Goal: Task Accomplishment & Management: Complete application form

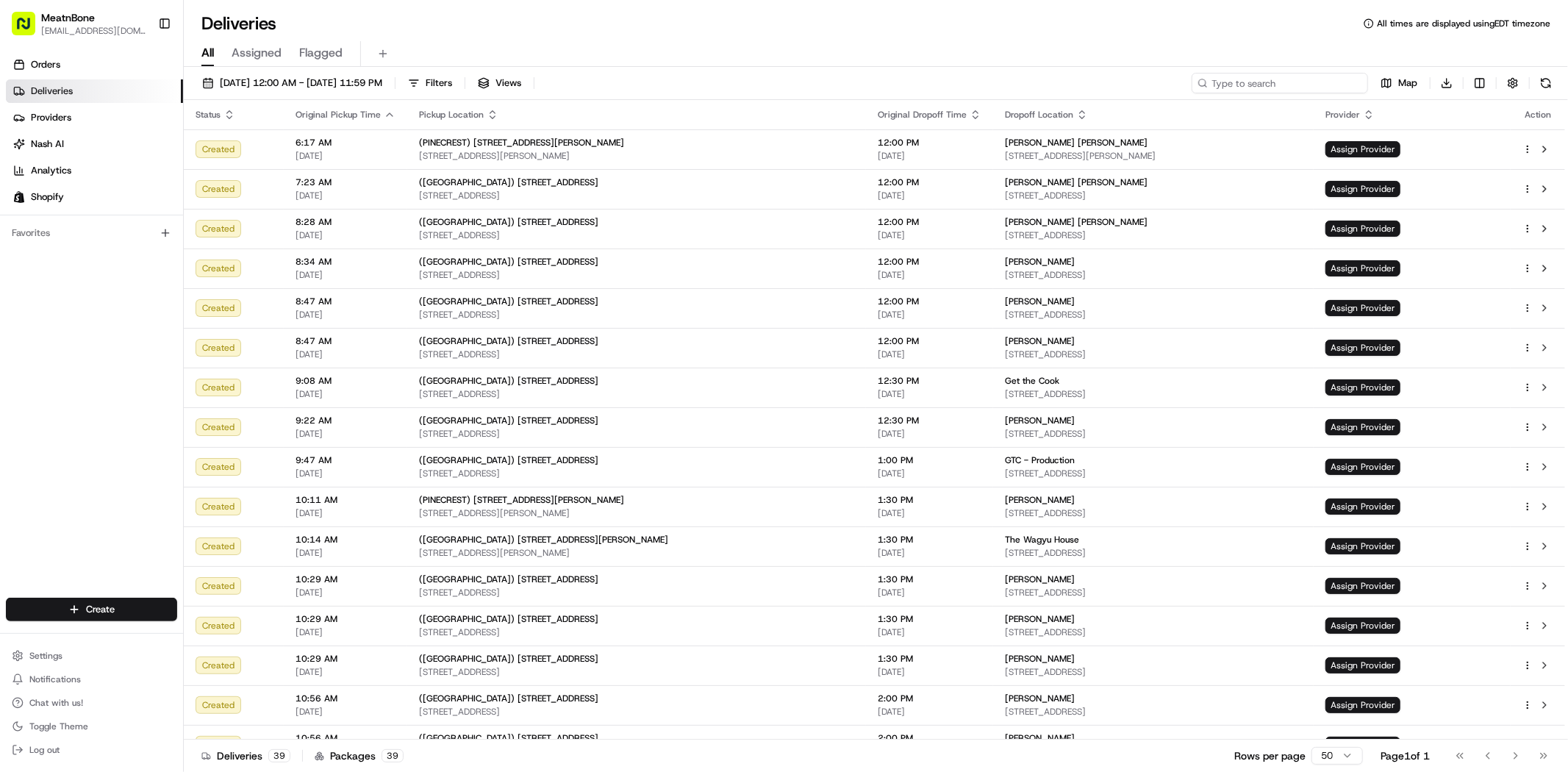
click at [1295, 86] on input at bounding box center [1280, 83] width 177 height 21
paste input "[PERSON_NAME]"
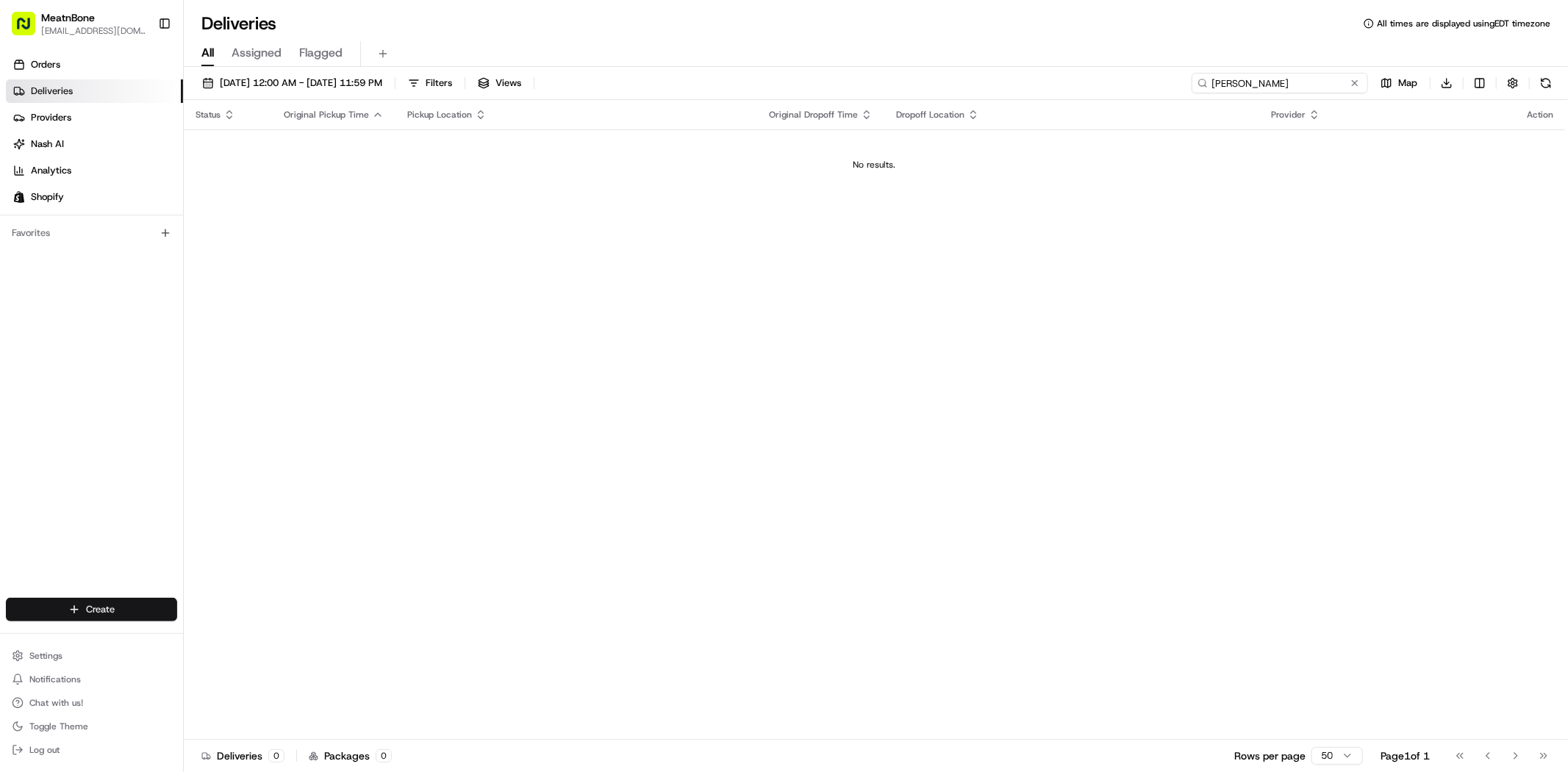
type input "[PERSON_NAME]"
click at [106, 610] on html "MeatnBone [EMAIL_ADDRESS][DOMAIN_NAME] Toggle Sidebar Orders Deliveries Provide…" at bounding box center [784, 386] width 1568 height 772
click at [217, 634] on link "Delivery" at bounding box center [265, 636] width 164 height 26
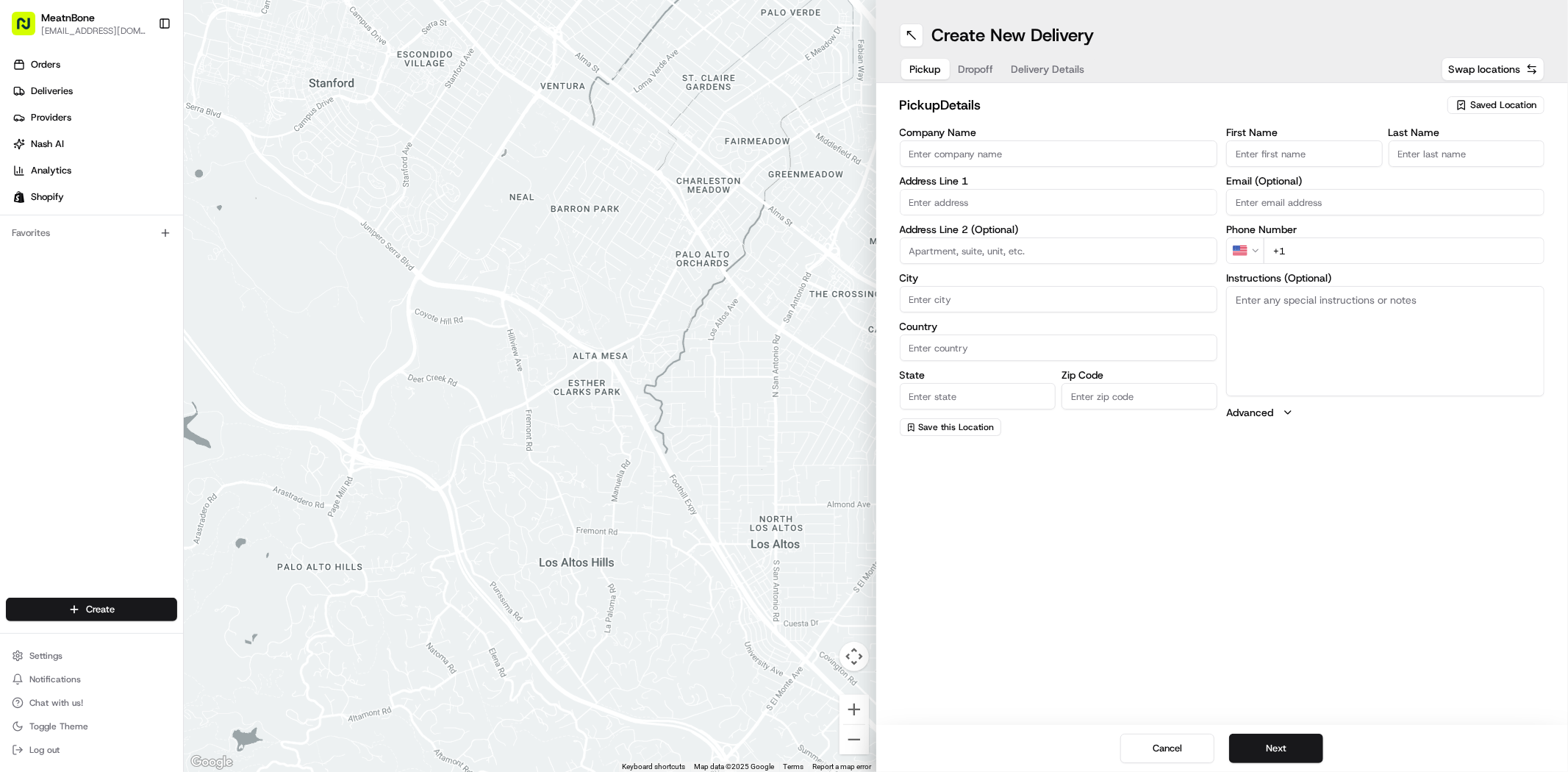
click at [1482, 114] on div "Saved Location" at bounding box center [1495, 105] width 97 height 18
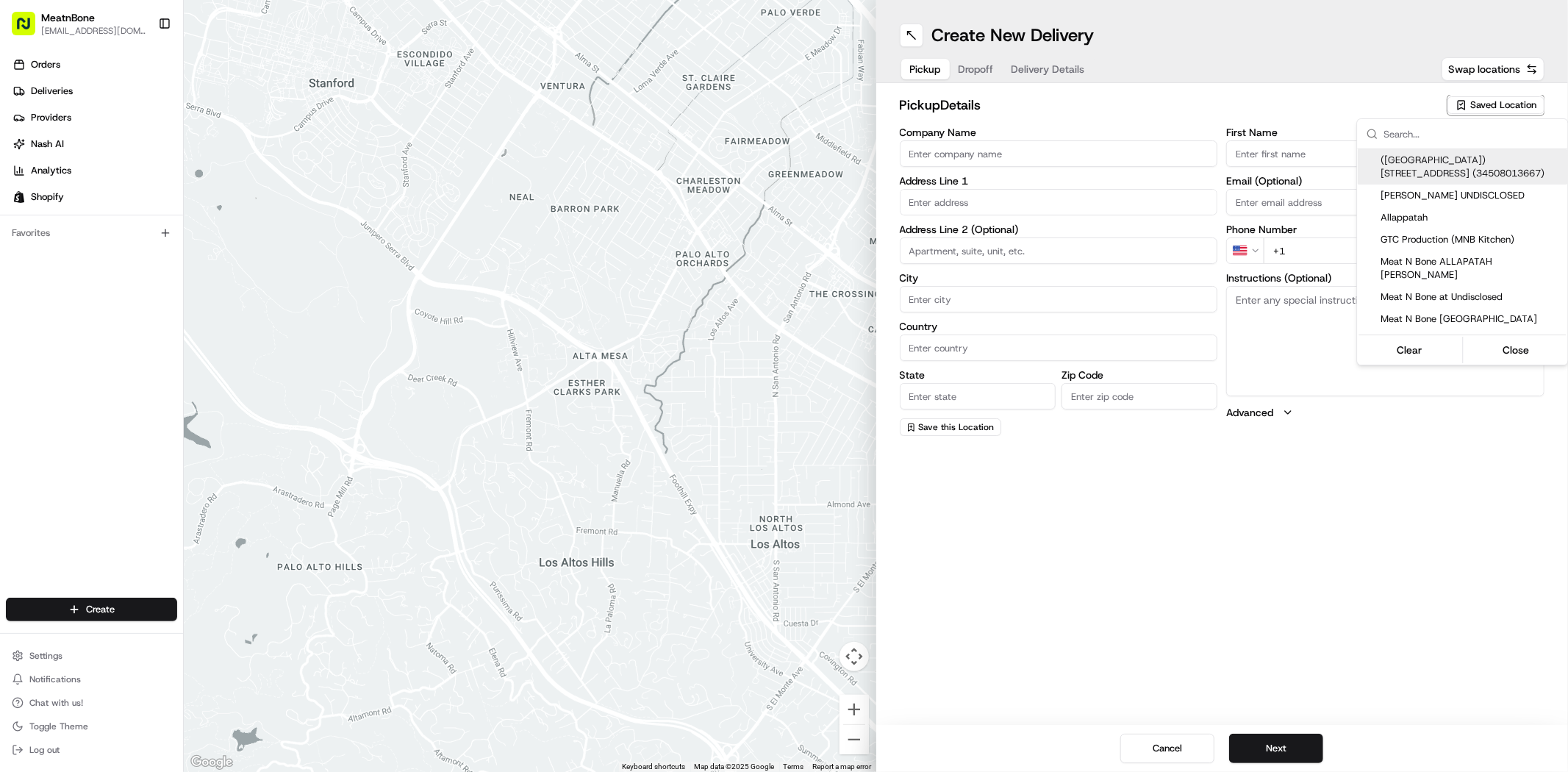
click at [1480, 105] on html "MeatnBone [EMAIL_ADDRESS][DOMAIN_NAME] Toggle Sidebar Orders Deliveries Provide…" at bounding box center [784, 386] width 1568 height 772
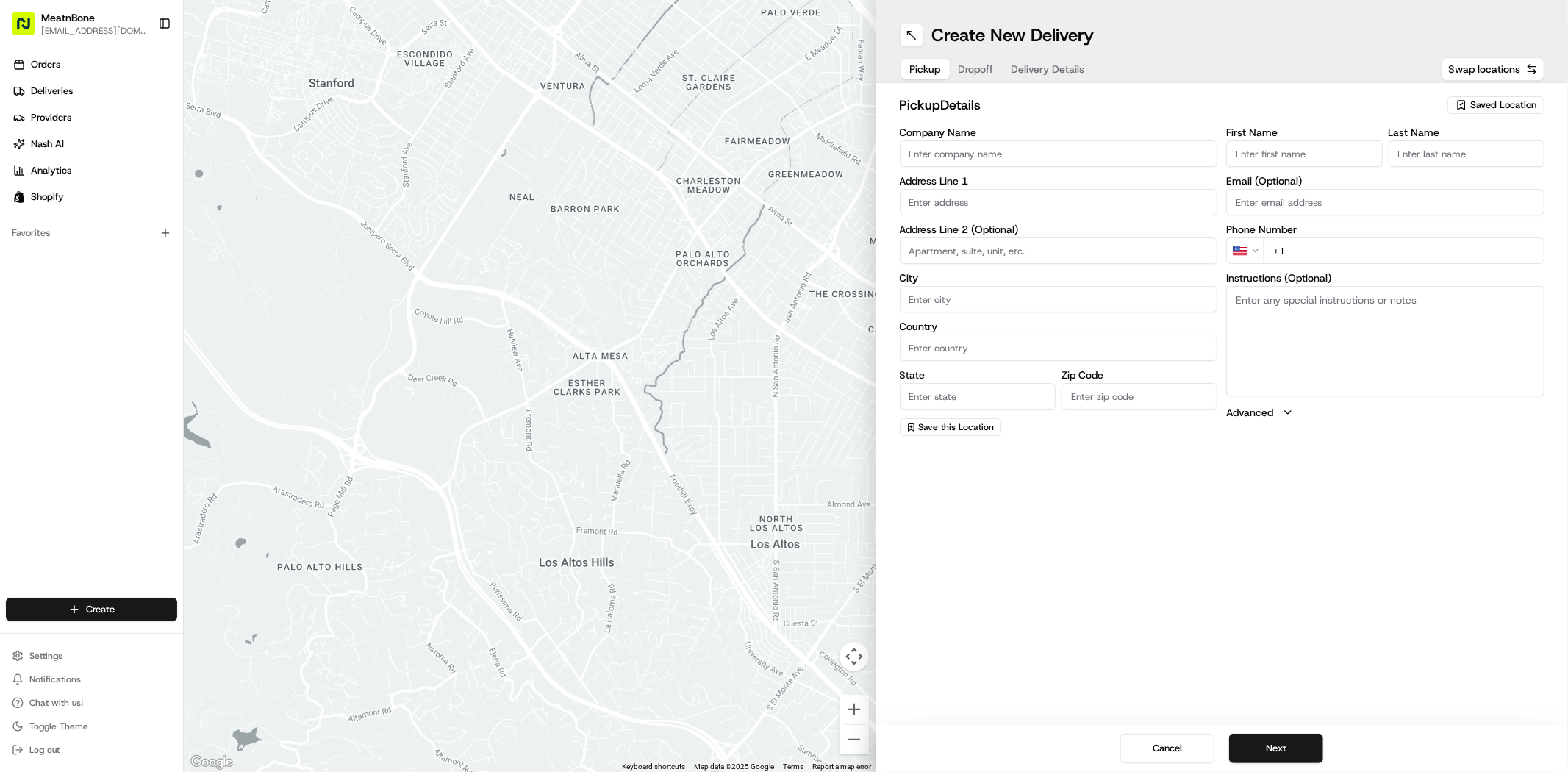
click at [1480, 107] on span "Saved Location" at bounding box center [1503, 105] width 66 height 14
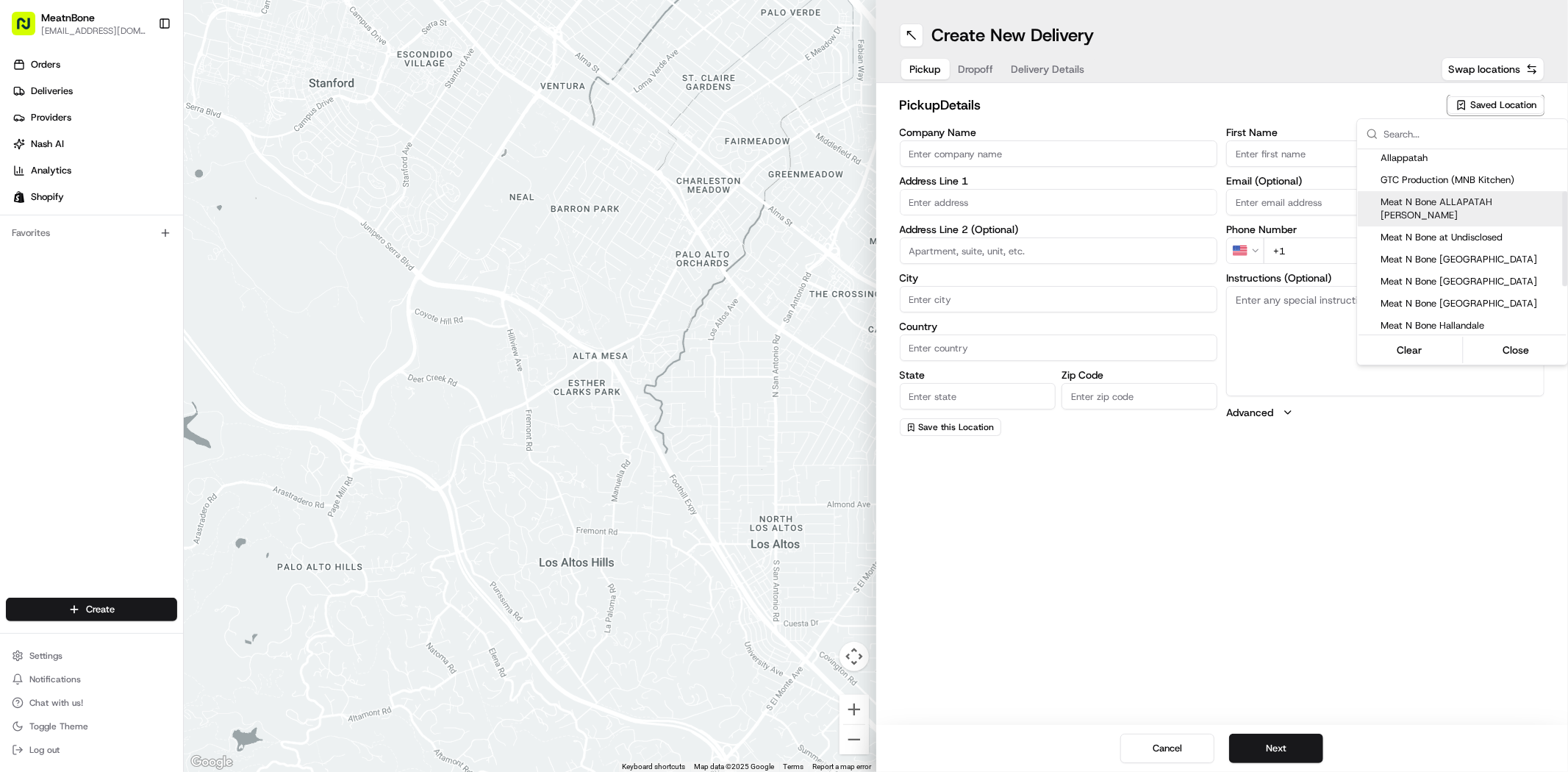
scroll to position [82, 0]
click at [1445, 253] on span "Meat N Bone [GEOGRAPHIC_DATA]" at bounding box center [1472, 259] width 181 height 14
type input "Meat N Bone [GEOGRAPHIC_DATA]"
type input "[STREET_ADDRESS]"
type input "[GEOGRAPHIC_DATA]"
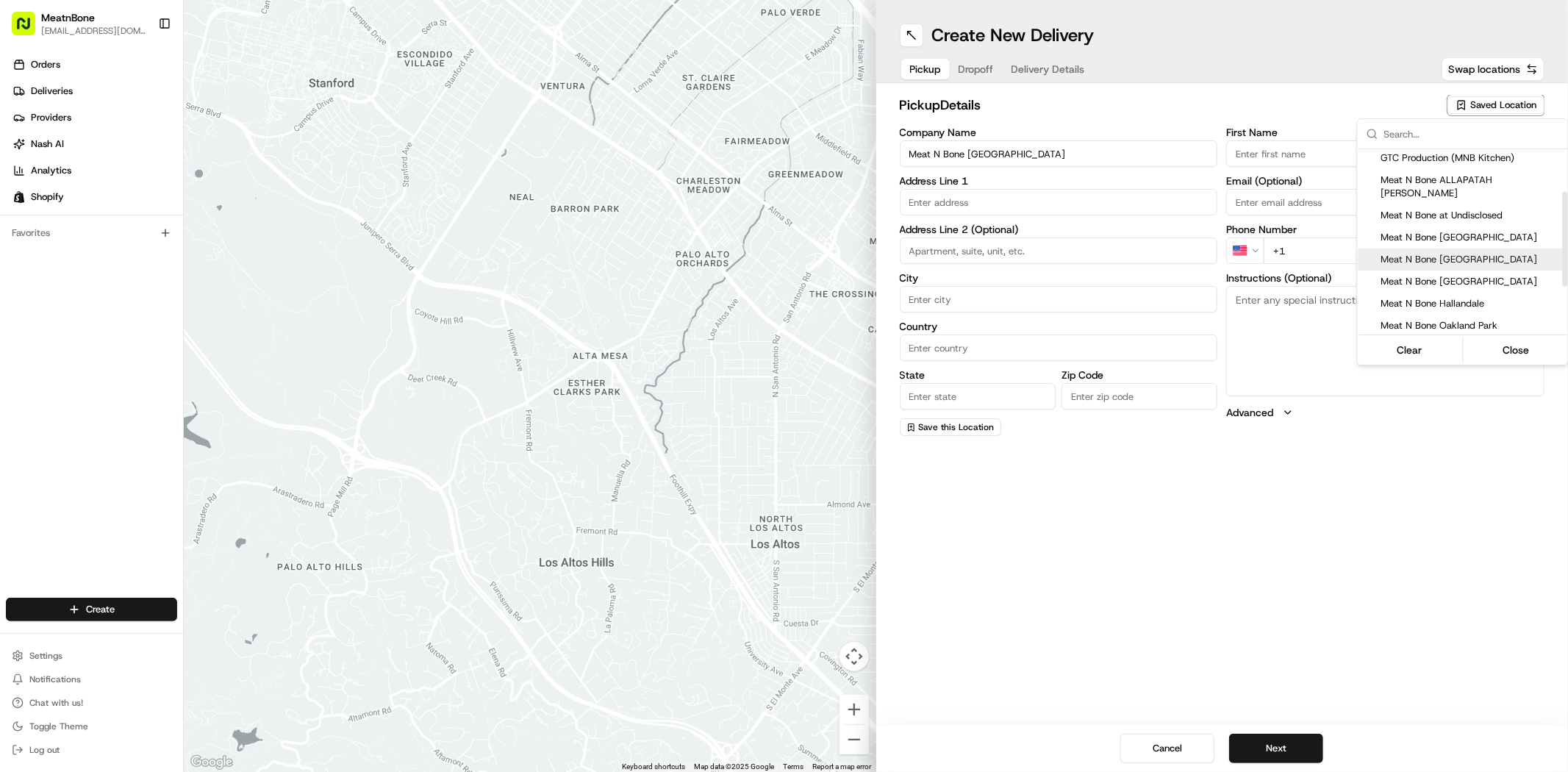
type input "US"
type input "FL"
type input "33065"
type input "[PERSON_NAME]"
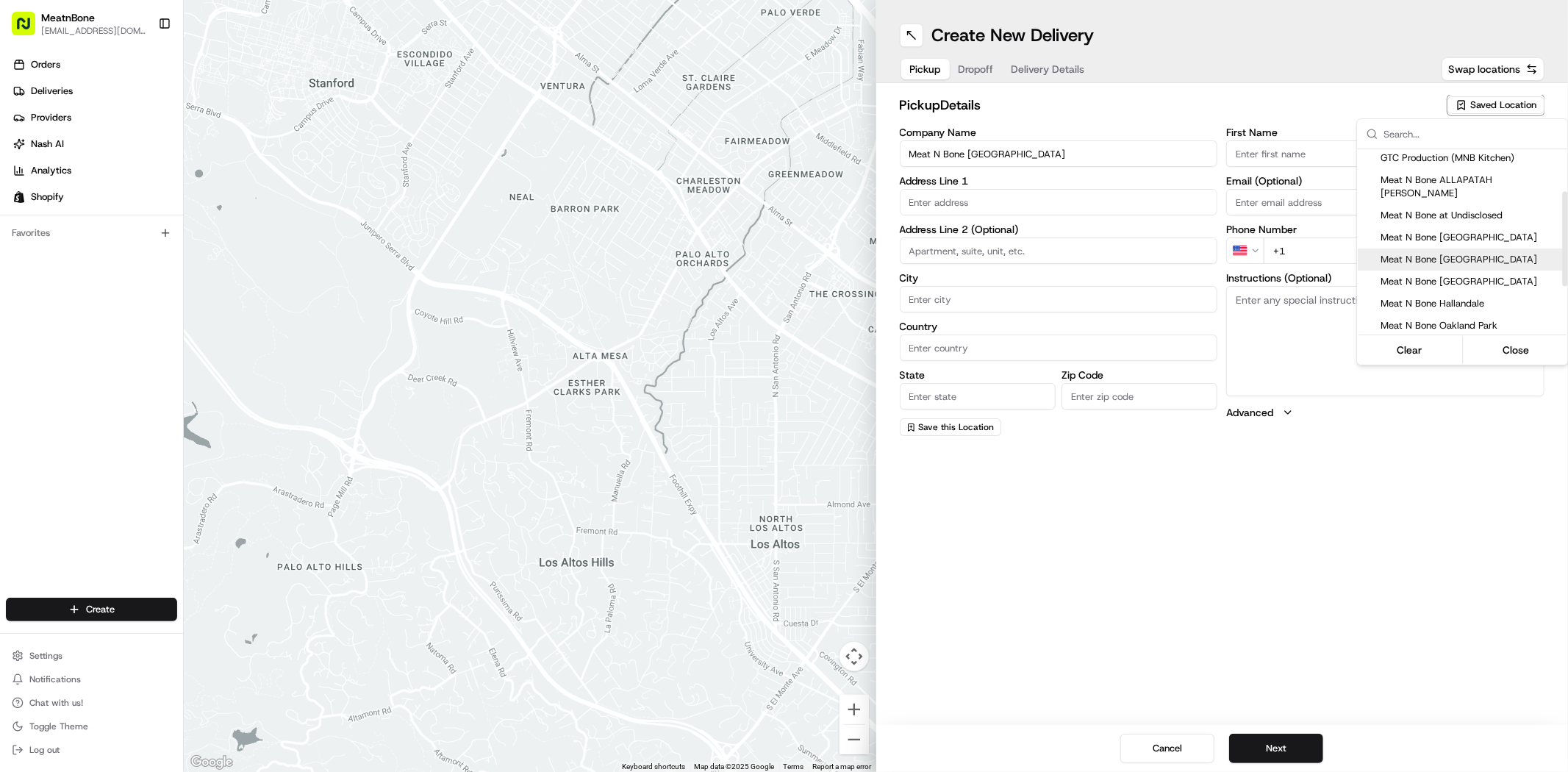
type input "[PHONE_NUMBER]"
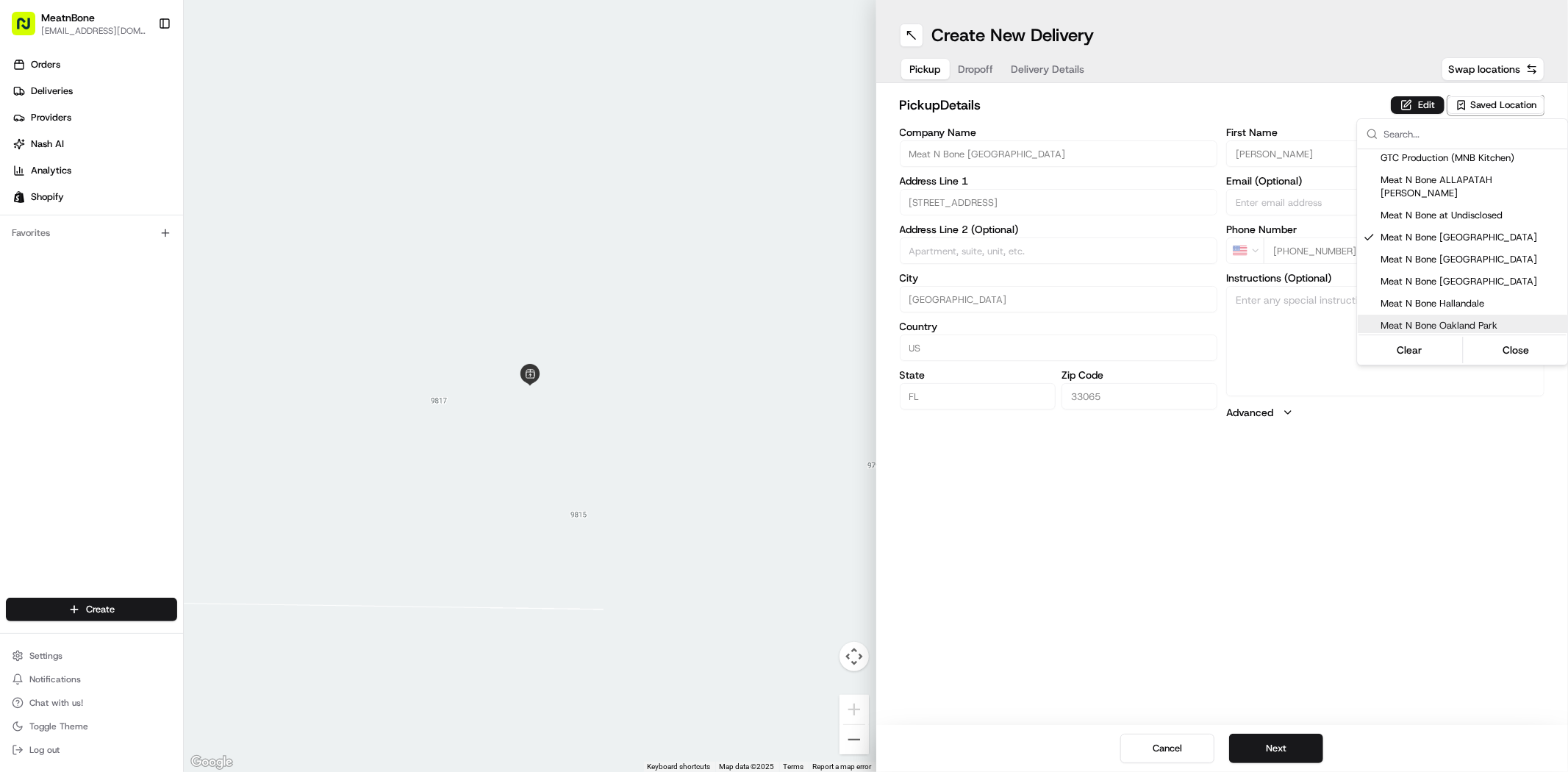
click at [1283, 742] on html "MeatnBone [EMAIL_ADDRESS][DOMAIN_NAME] Toggle Sidebar Orders Deliveries Provide…" at bounding box center [784, 386] width 1568 height 772
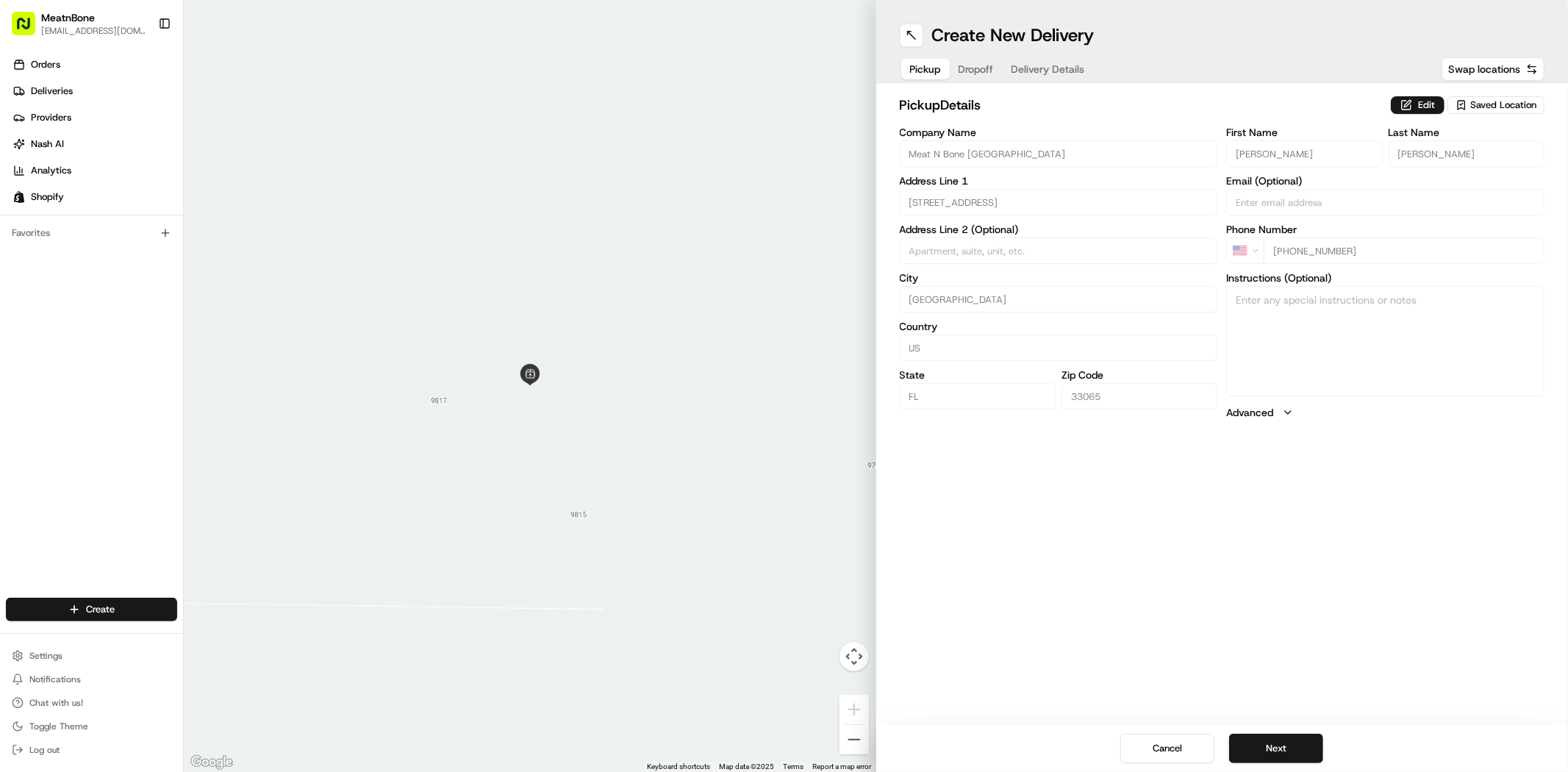
click at [1283, 742] on button "Next" at bounding box center [1276, 748] width 94 height 30
click at [1287, 145] on input "First Name" at bounding box center [1304, 154] width 156 height 26
paste input "[PERSON_NAME]"
type input "[PERSON_NAME]"
click at [1414, 151] on input "Last Name" at bounding box center [1466, 154] width 156 height 26
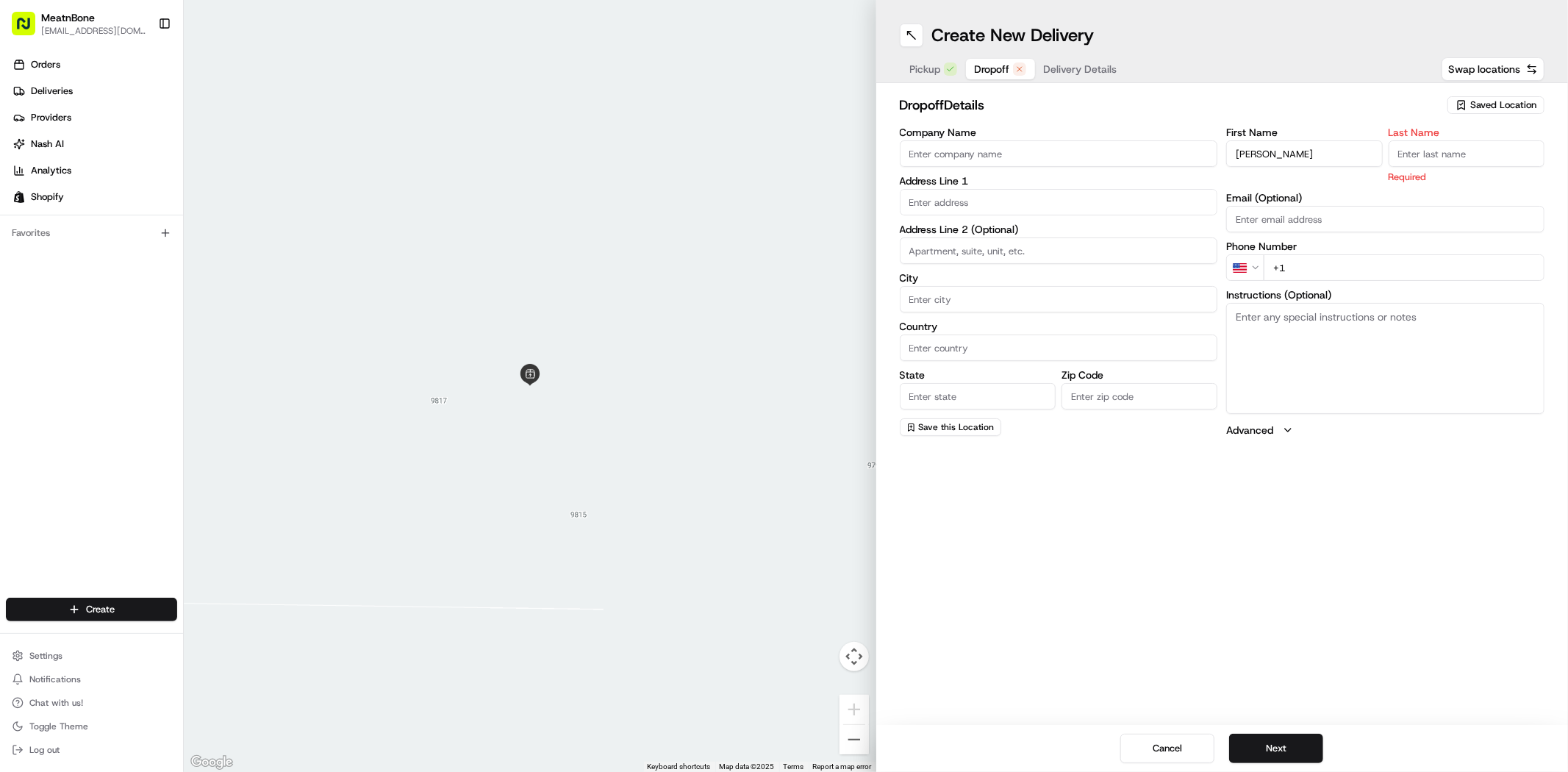
paste input "[PERSON_NAME]"
type input "[PERSON_NAME]"
click at [1151, 148] on input "Company Name" at bounding box center [1059, 154] width 318 height 26
paste input "[PERSON_NAME]"
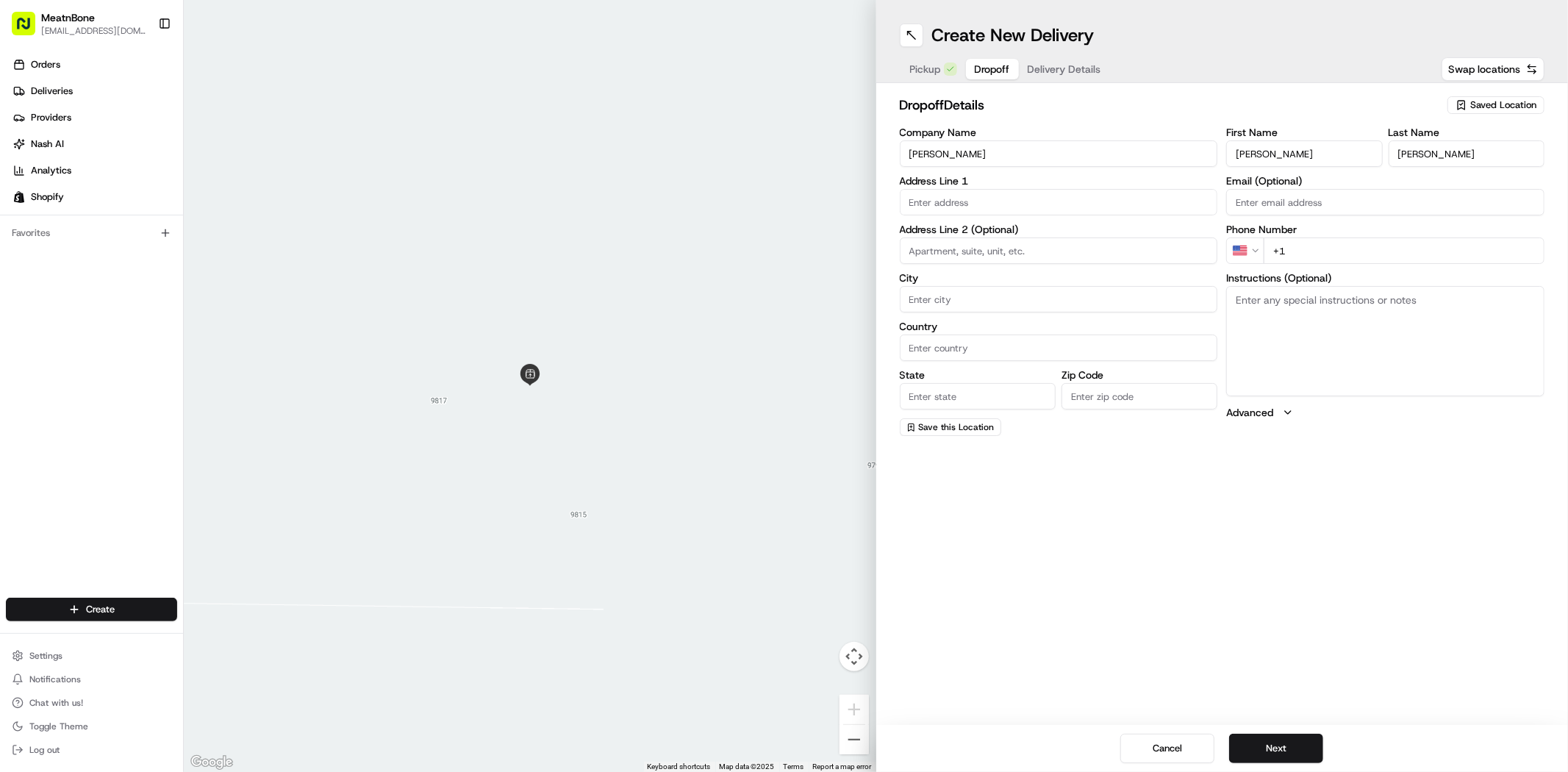
type input "[PERSON_NAME]"
click at [1294, 156] on input "[PERSON_NAME]" at bounding box center [1304, 154] width 156 height 26
type input "[PERSON_NAME]"
click at [1422, 153] on input "[PERSON_NAME]" at bounding box center [1466, 154] width 156 height 26
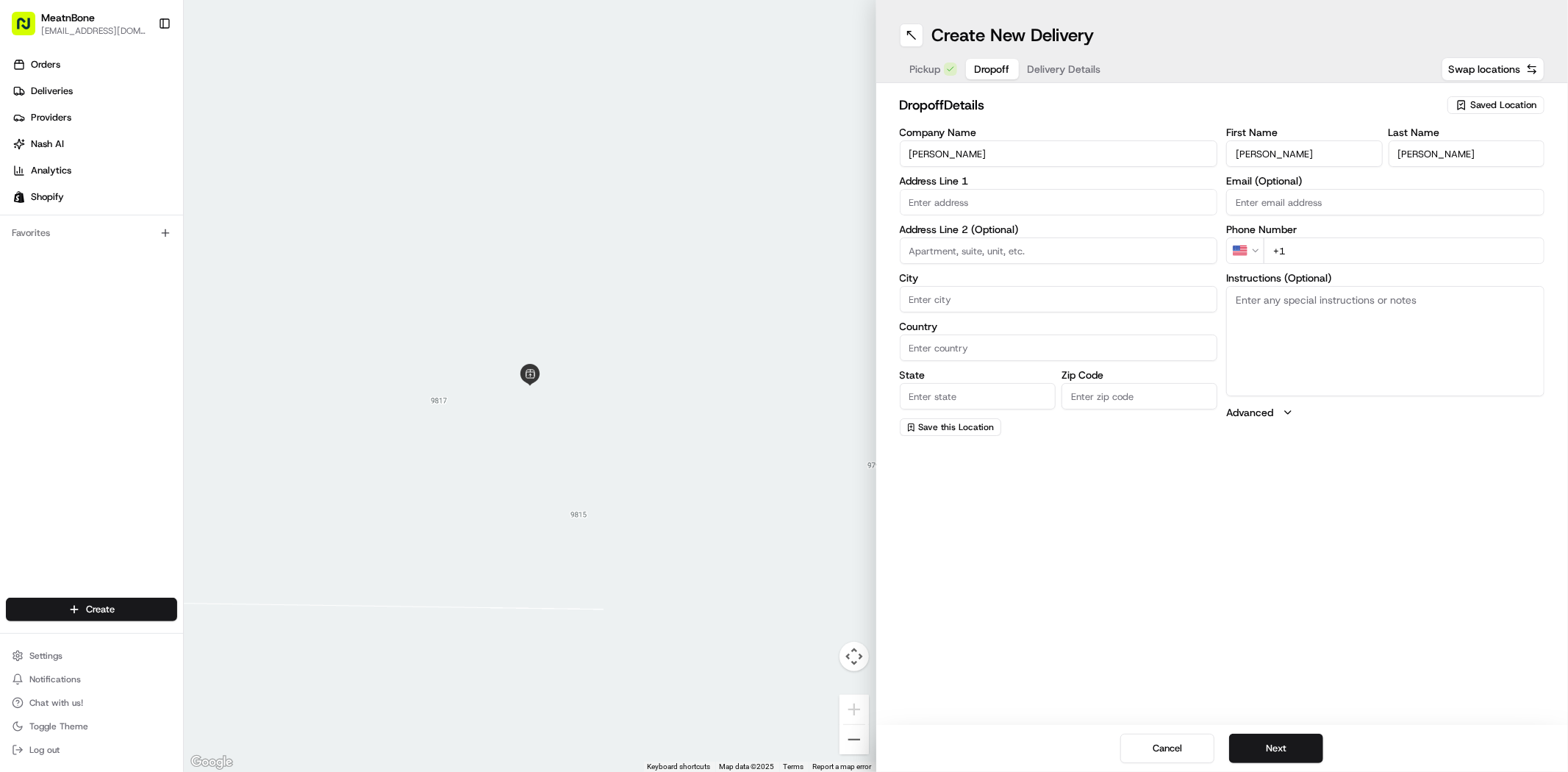
click at [1422, 153] on input "[PERSON_NAME]" at bounding box center [1466, 154] width 156 height 26
type input "[PERSON_NAME]"
click at [969, 206] on input "text" at bounding box center [1059, 202] width 318 height 26
paste input "[STREET_ADDRESS]"
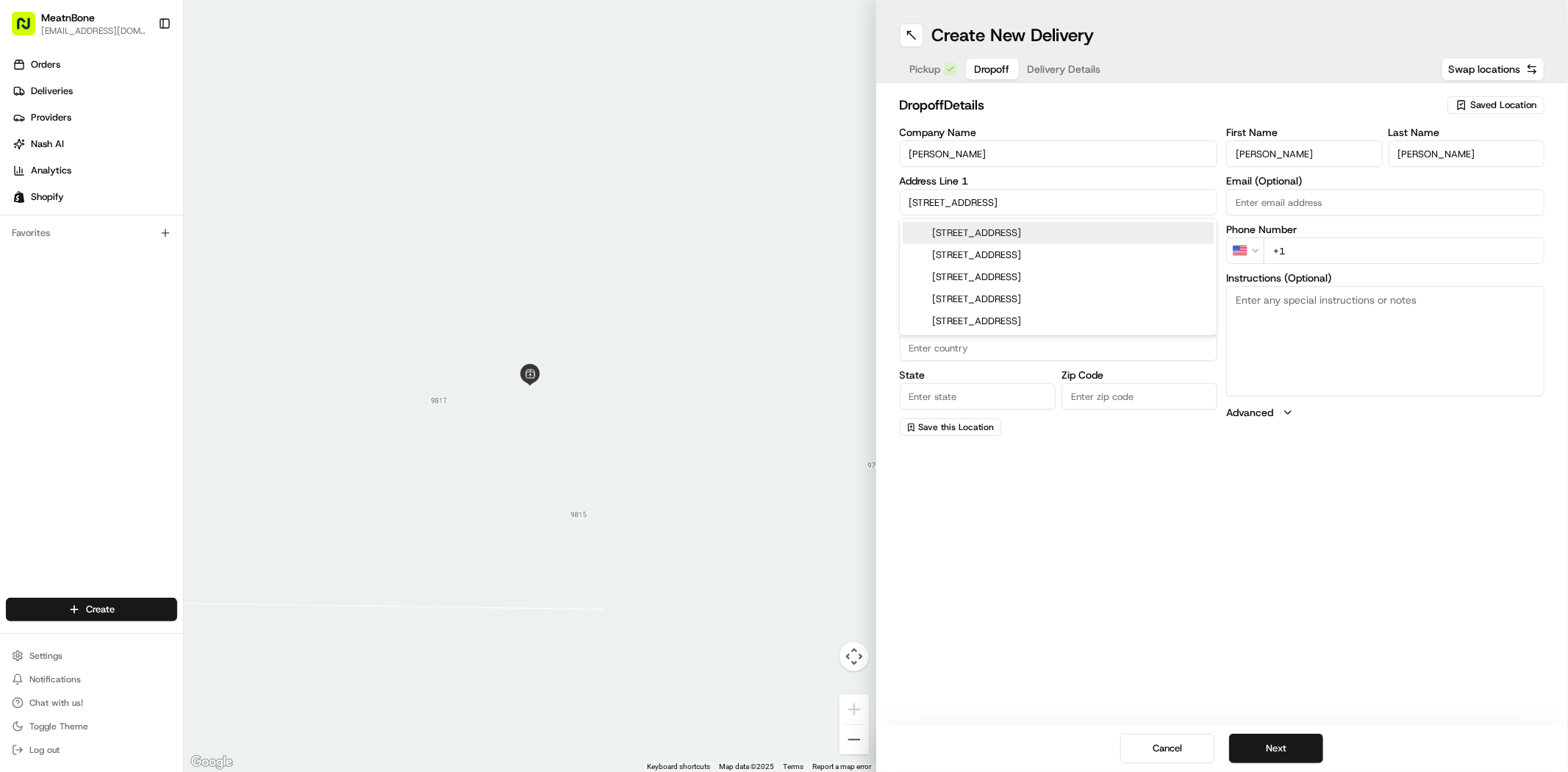
click at [1000, 243] on div "[STREET_ADDRESS]" at bounding box center [1058, 234] width 311 height 22
type input "[STREET_ADDRESS]"
type input "Plantation"
type input "[GEOGRAPHIC_DATA]"
type input "FL"
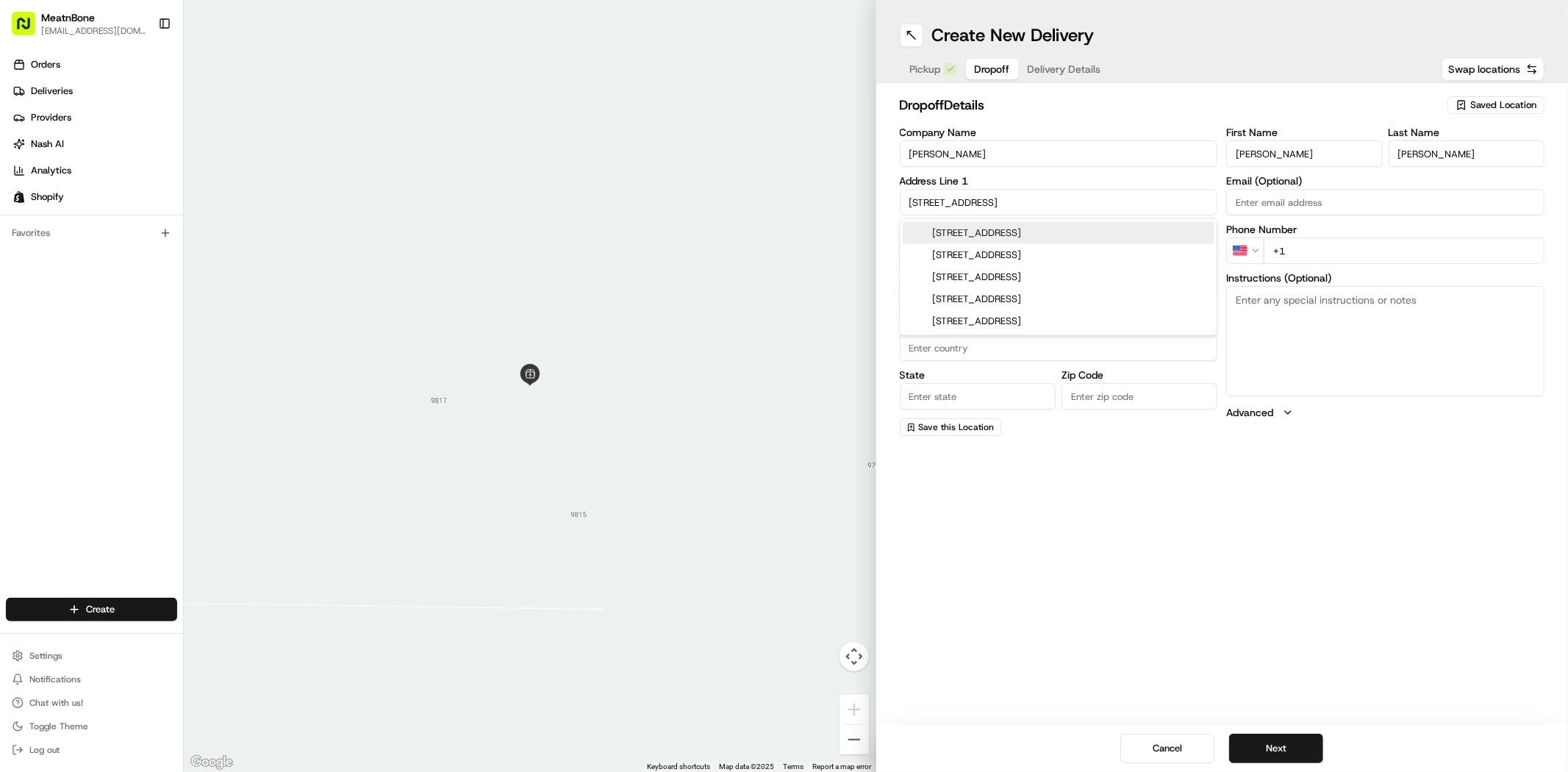
type input "33317"
type input "[STREET_ADDRESS]"
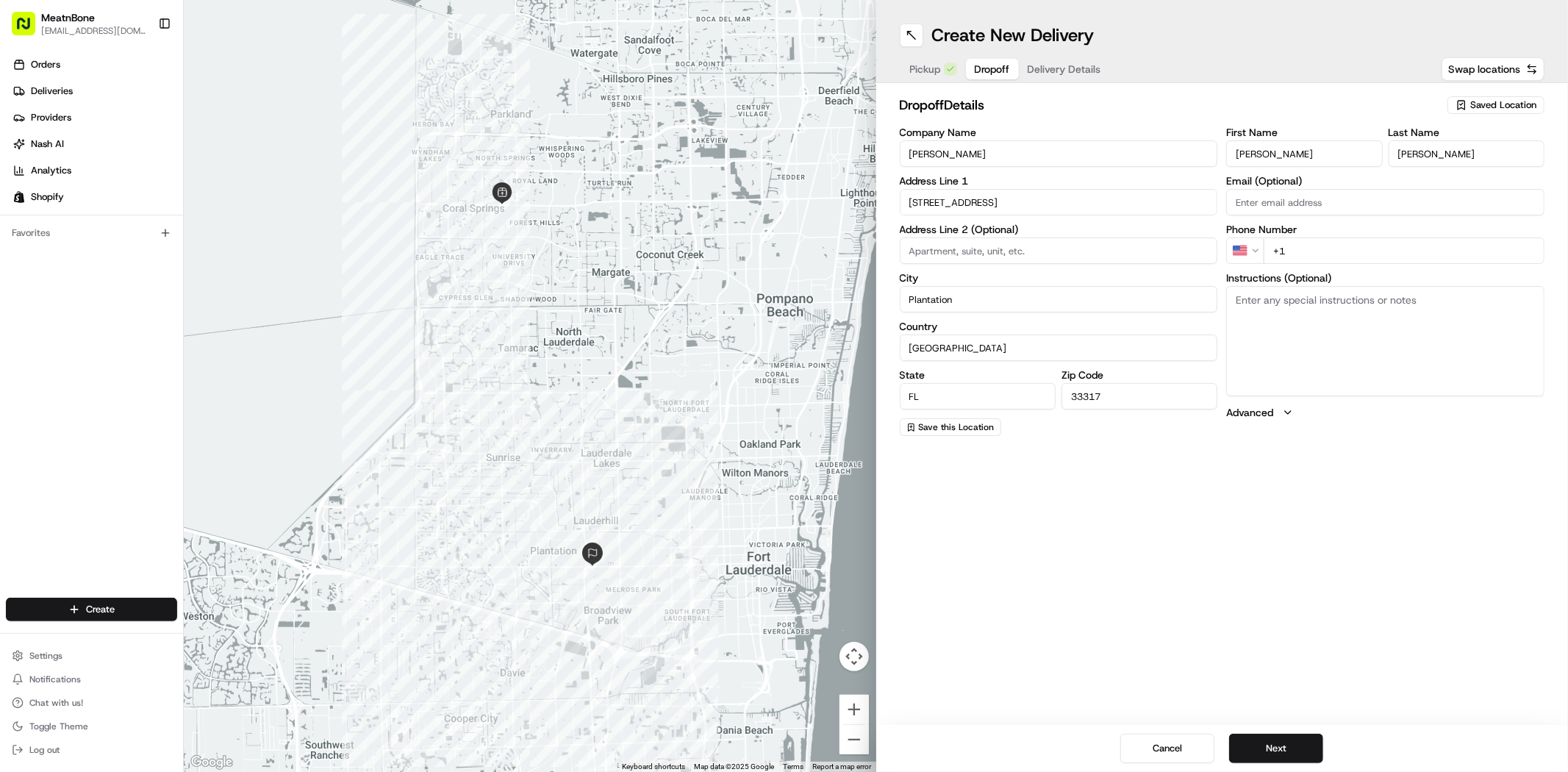
click at [1310, 251] on input "+1" at bounding box center [1404, 250] width 281 height 26
paste input "[PHONE_NUMBER]"
type input "[PHONE_NUMBER]"
click at [1290, 743] on button "Next" at bounding box center [1276, 748] width 94 height 30
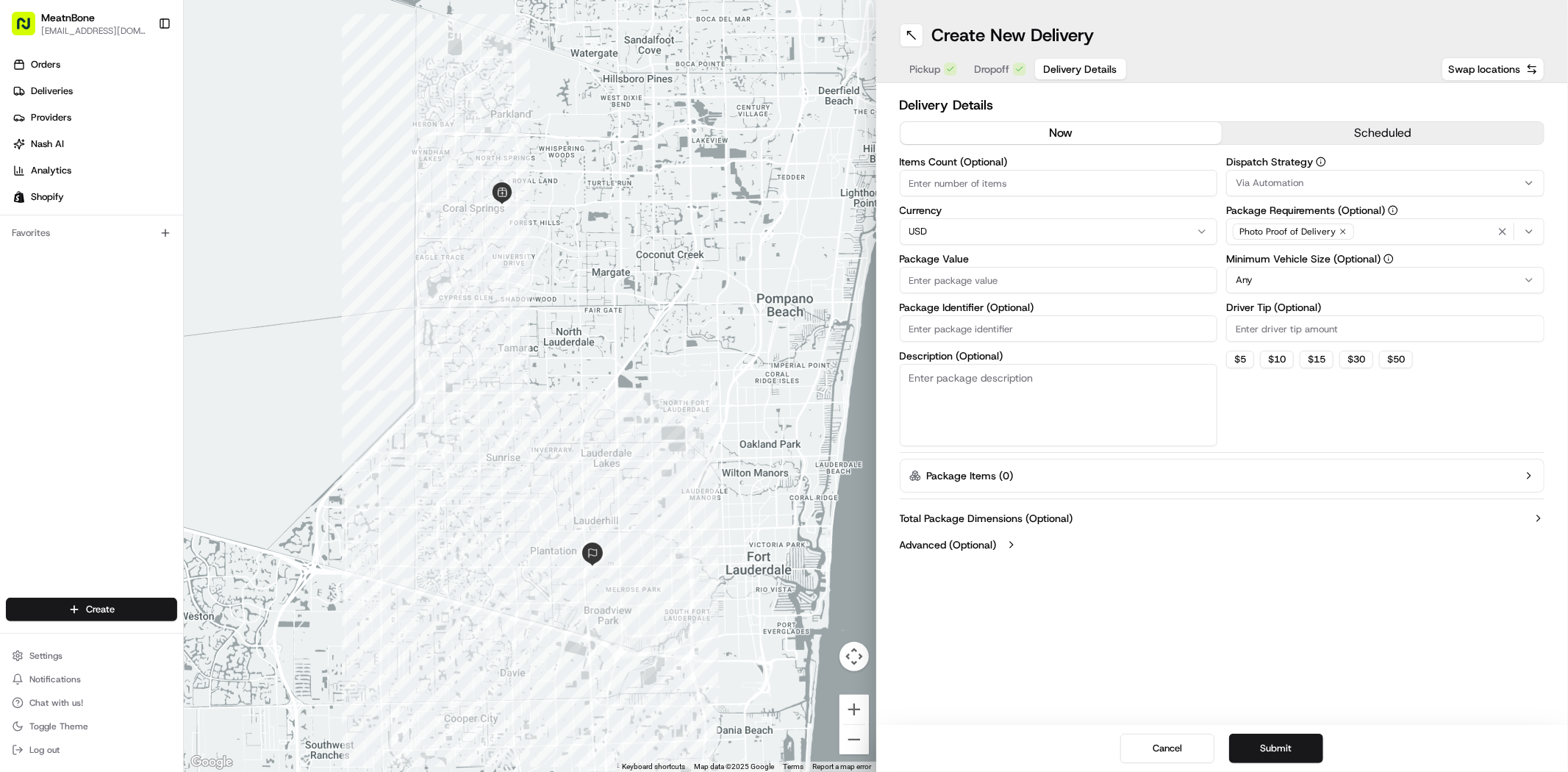
click at [994, 287] on input "Package Value" at bounding box center [1059, 280] width 318 height 26
paste input "96.99"
type input "96.99"
click at [998, 380] on textarea "Description (Optional)" at bounding box center [1059, 405] width 318 height 82
type textarea "Meat"
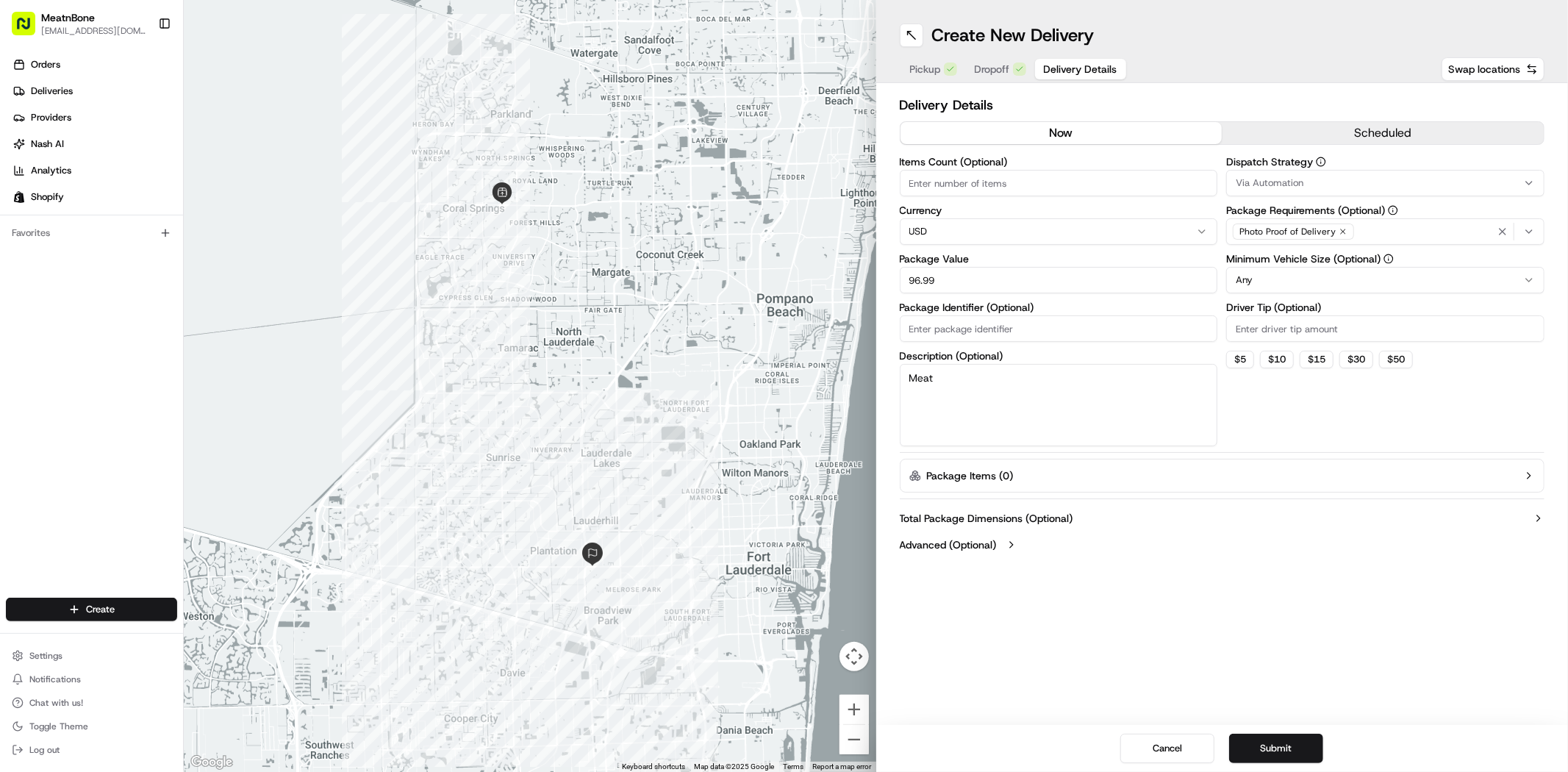
click at [993, 189] on input "Items Count (Optional)" at bounding box center [1059, 182] width 318 height 26
type input "1"
click at [1339, 423] on div "Dispatch Strategy Via Automation Package Requirements (Optional) Photo Proof of…" at bounding box center [1386, 302] width 318 height 290
click at [1285, 740] on button "Submit" at bounding box center [1276, 748] width 94 height 30
